Goal: Information Seeking & Learning: Learn about a topic

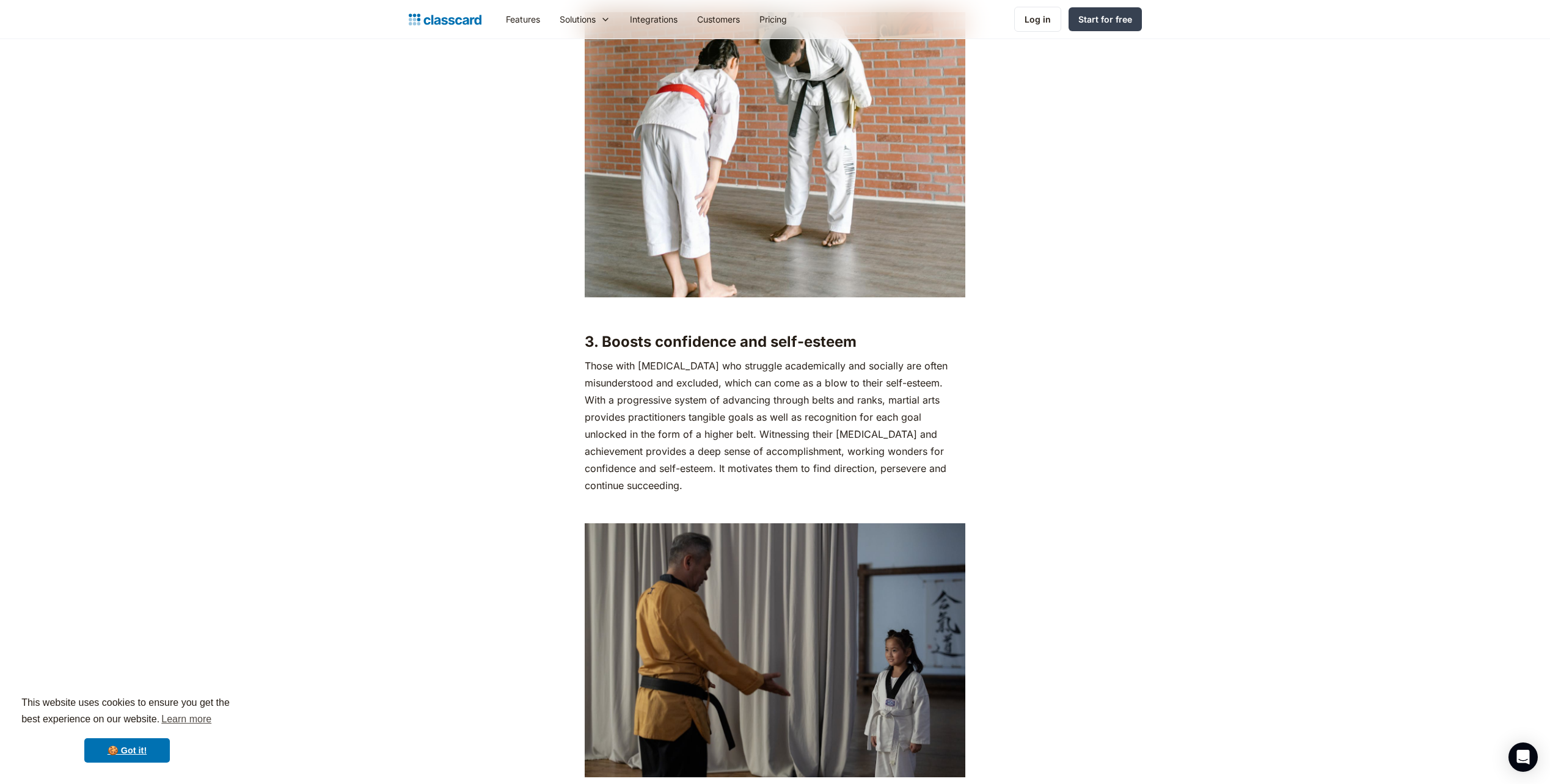
scroll to position [3054, 0]
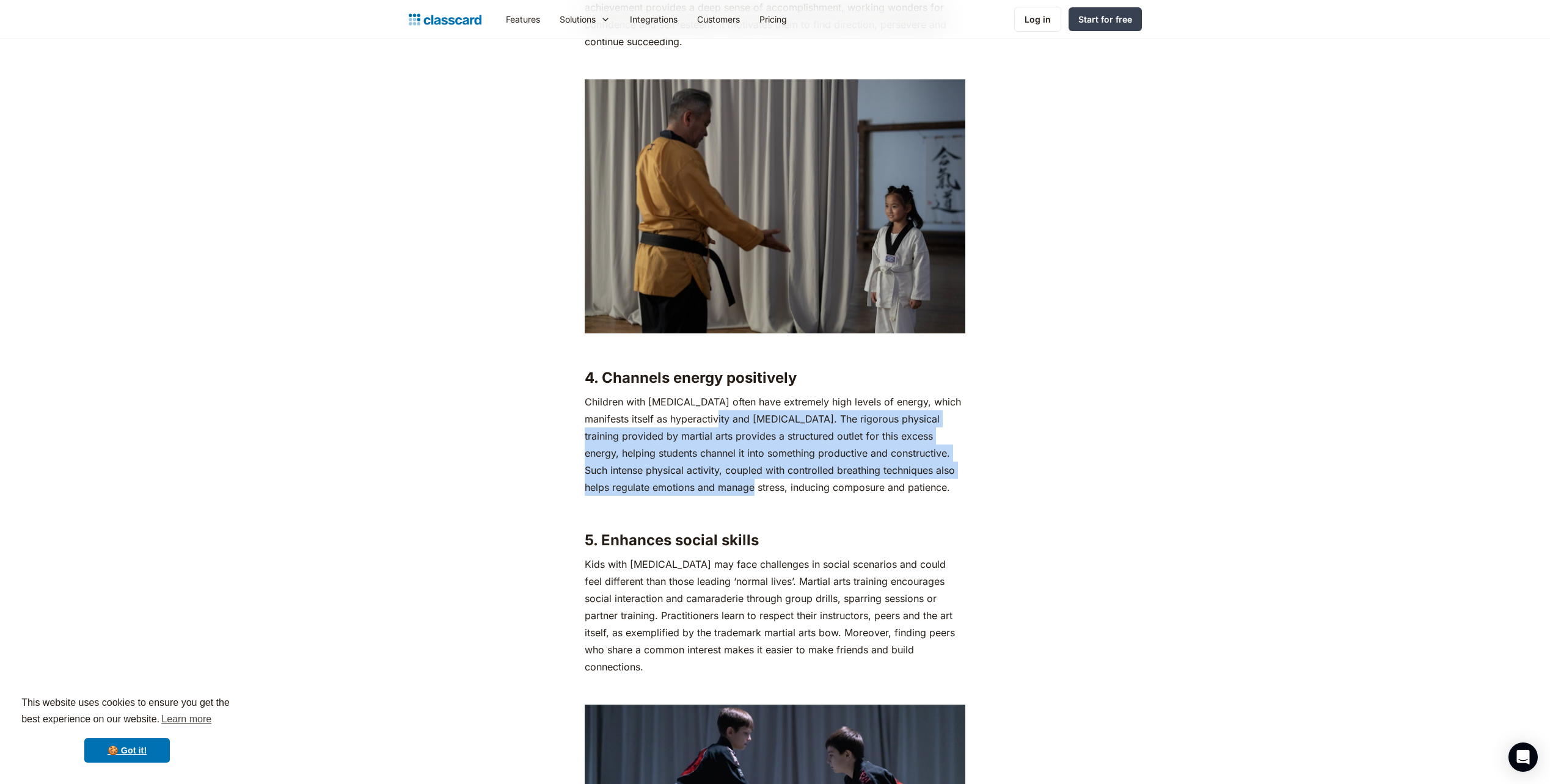
drag, startPoint x: 714, startPoint y: 300, endPoint x: 744, endPoint y: 367, distance: 73.4
click at [744, 393] on p "Children with [MEDICAL_DATA] often have extremely high levels of energy, which …" at bounding box center [775, 444] width 381 height 102
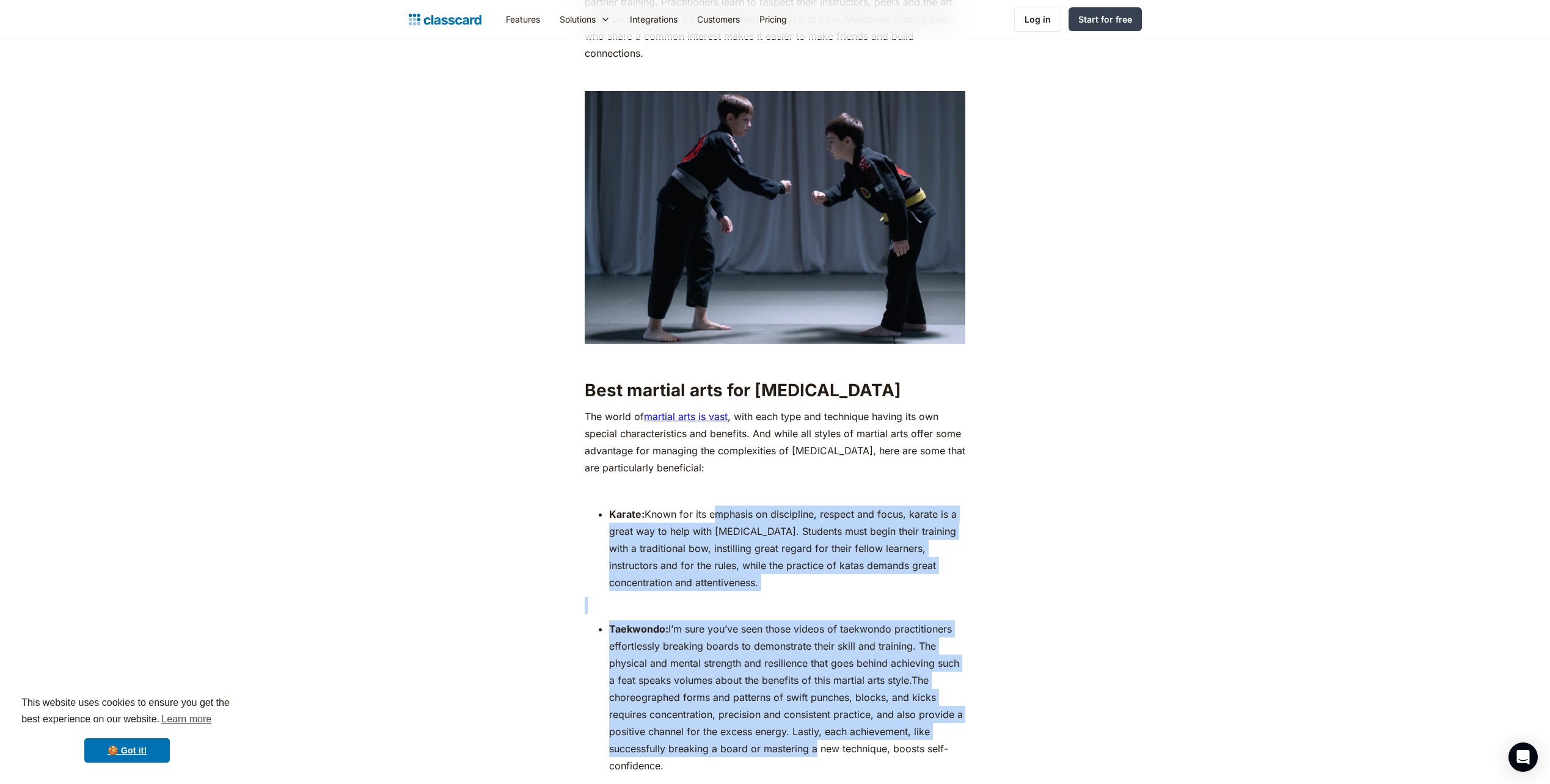
scroll to position [3665, 0]
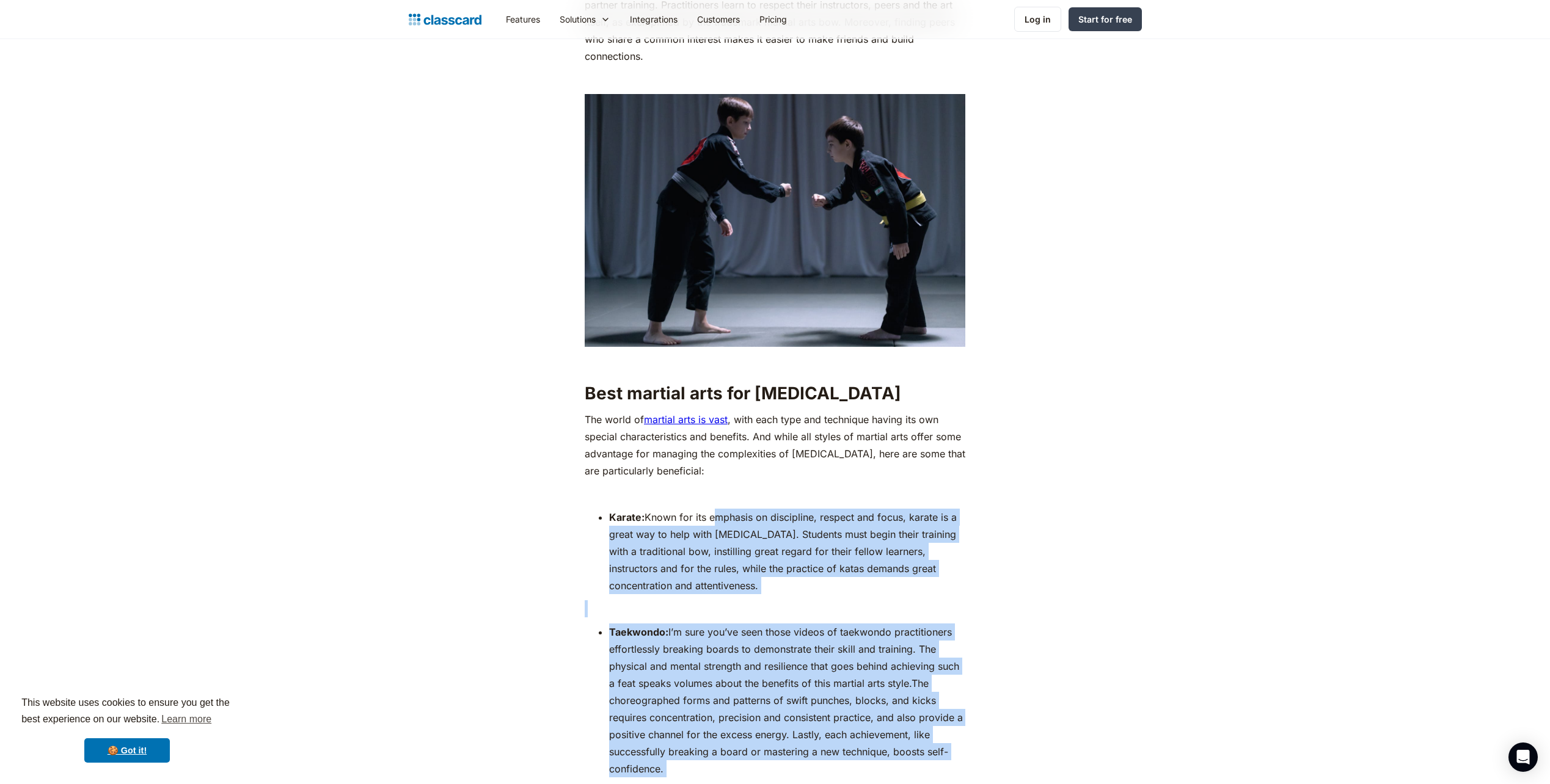
drag, startPoint x: 710, startPoint y: 325, endPoint x: 823, endPoint y: 653, distance: 346.9
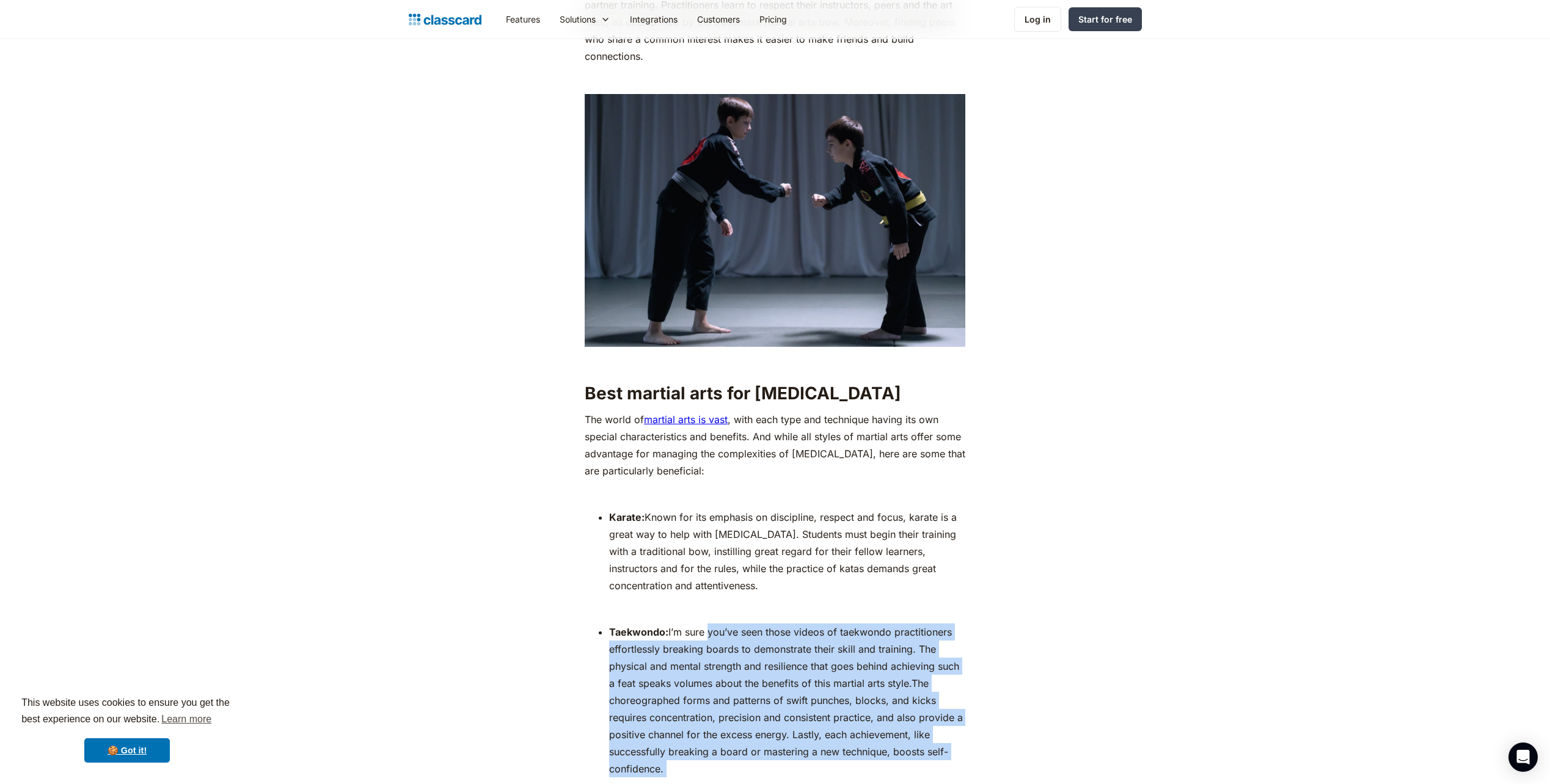
drag, startPoint x: 751, startPoint y: 514, endPoint x: 749, endPoint y: 657, distance: 143.0
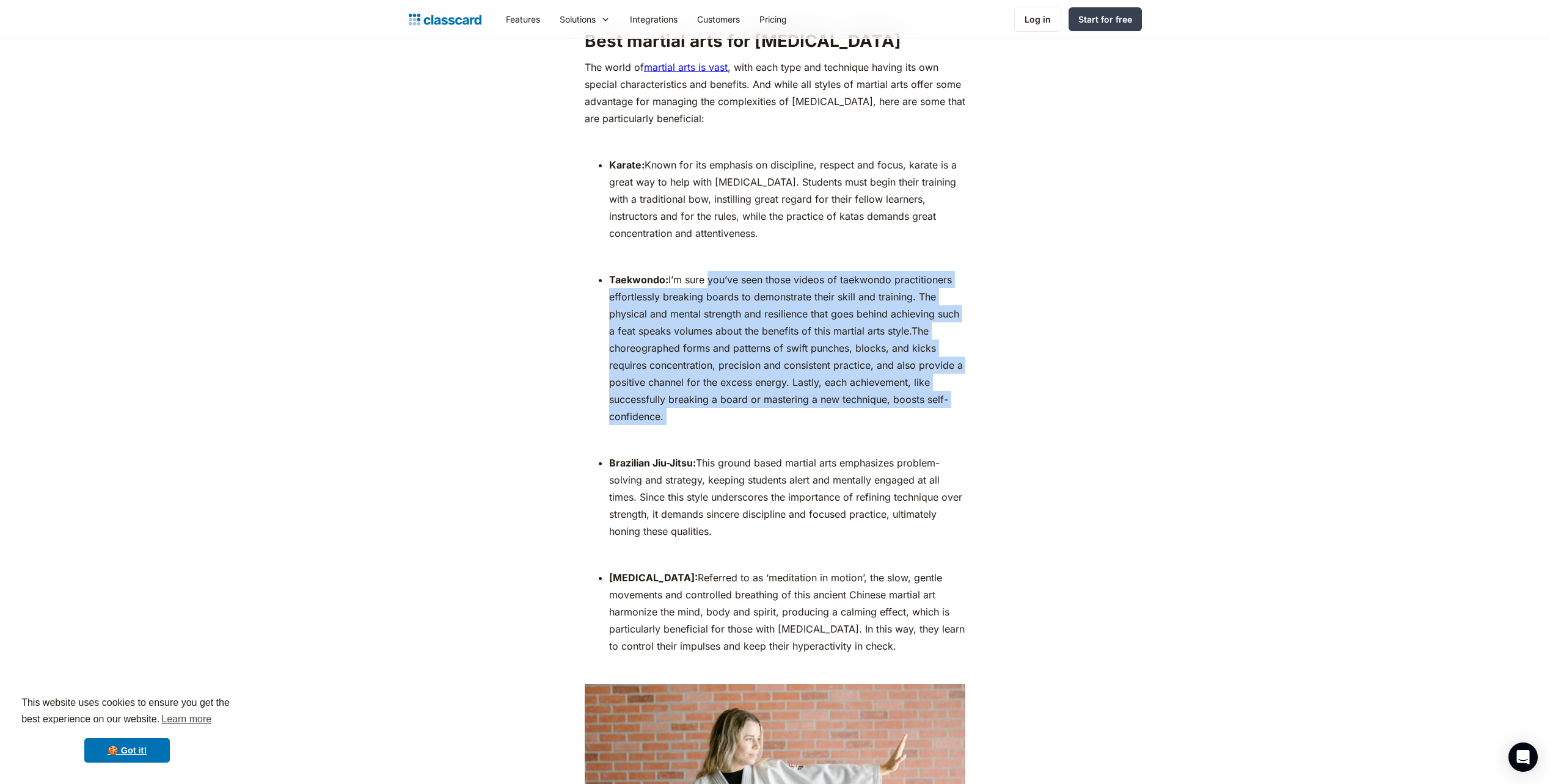
scroll to position [4031, 0]
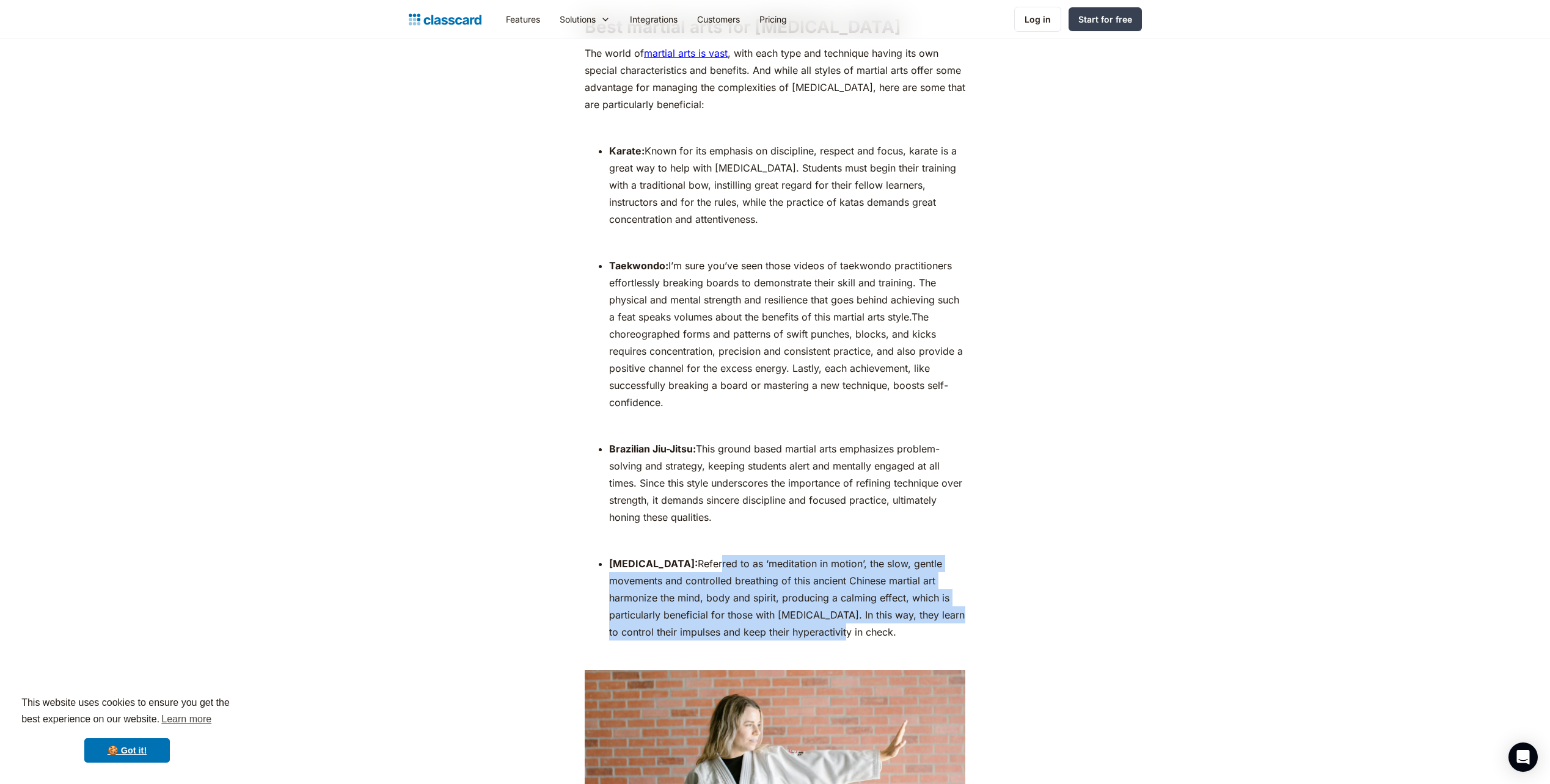
drag, startPoint x: 667, startPoint y: 434, endPoint x: 818, endPoint y: 496, distance: 163.2
click at [818, 555] on li "[PERSON_NAME]: Referred to as ‘meditation in motion’, the slow, gentle movement…" at bounding box center [787, 598] width 356 height 86
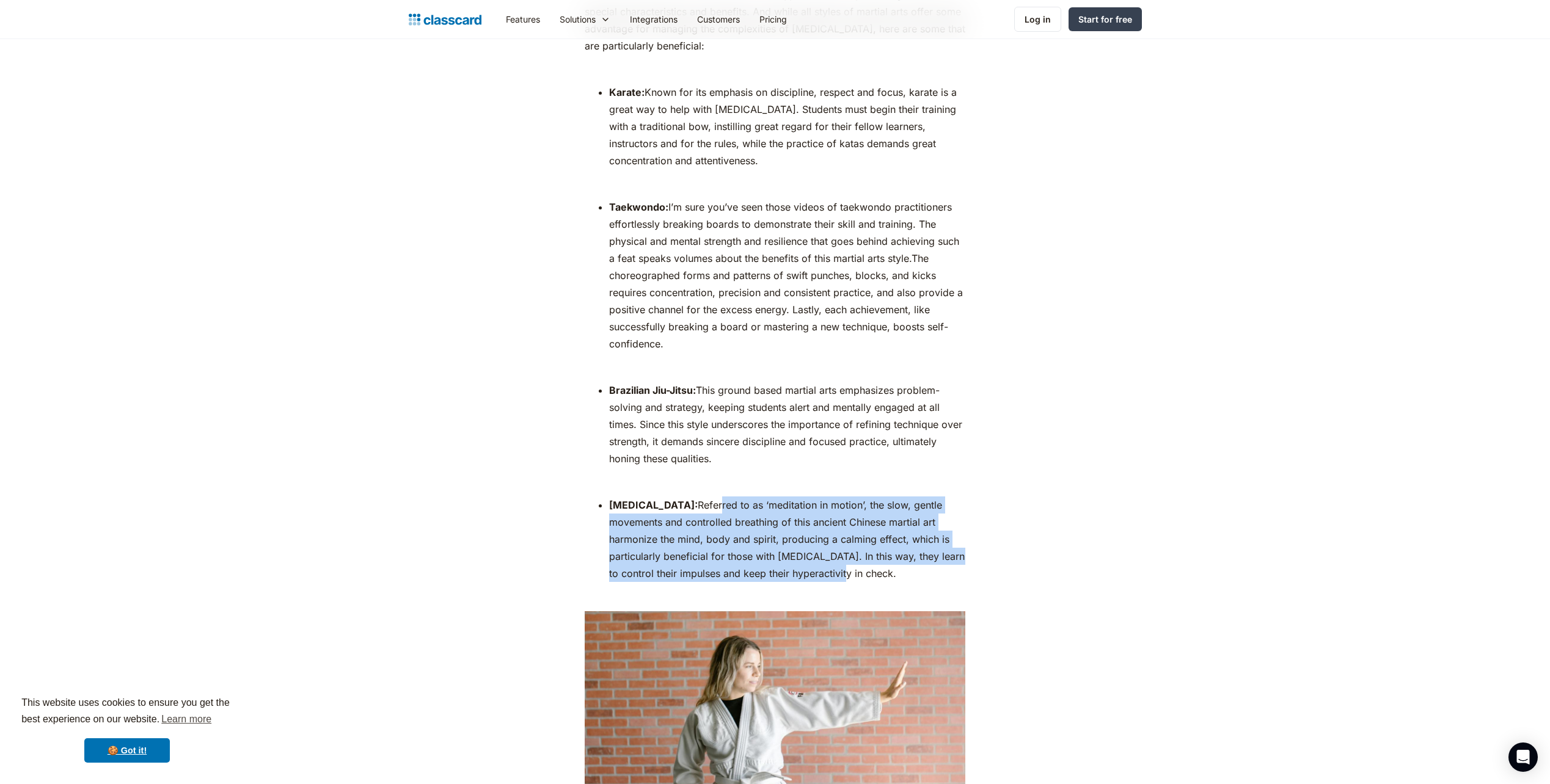
scroll to position [4093, 0]
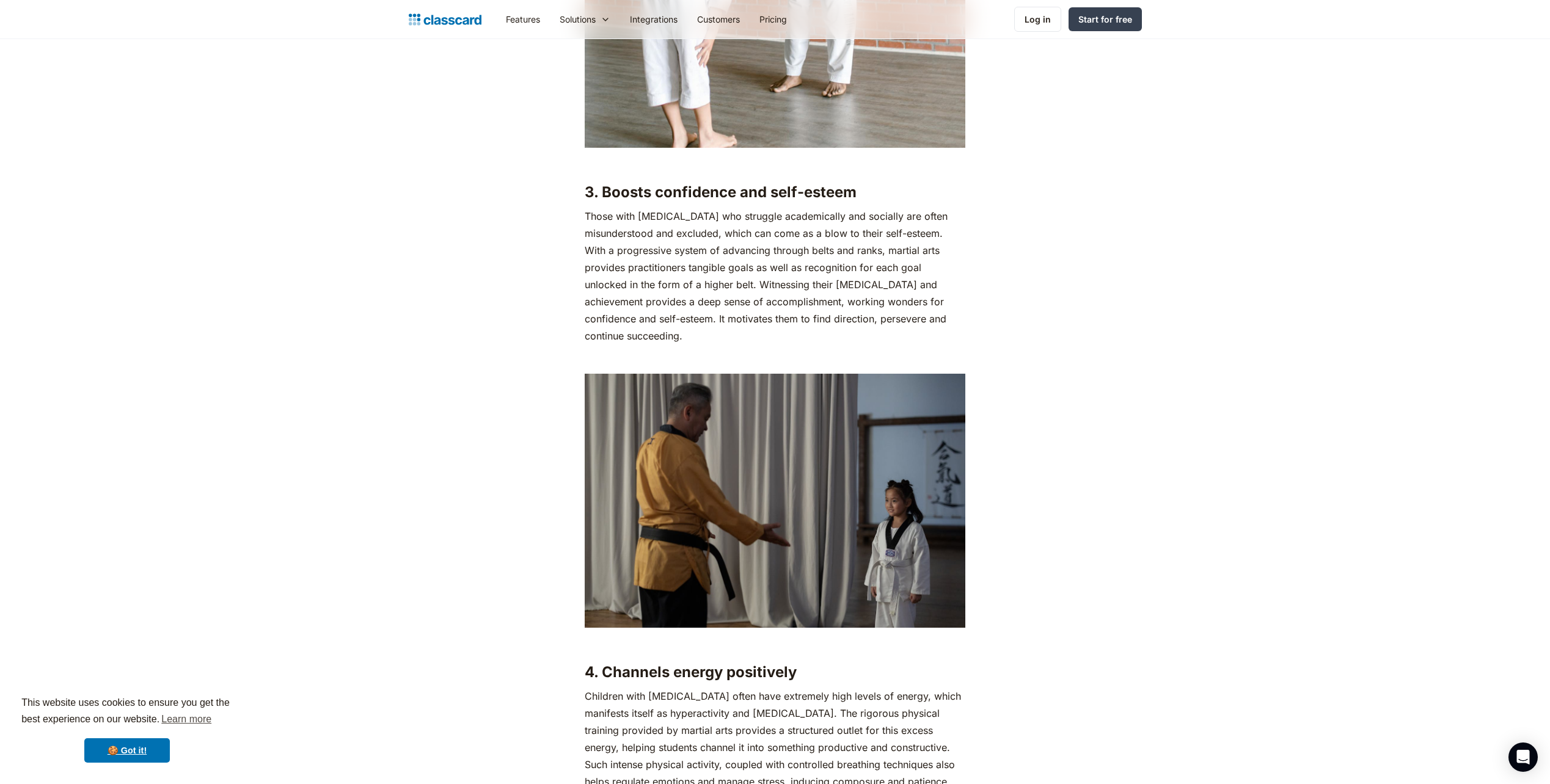
scroll to position [2755, 0]
